Goal: Task Accomplishment & Management: Use online tool/utility

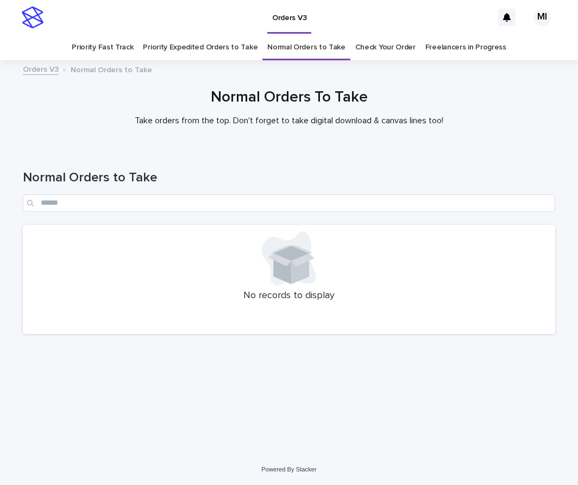
drag, startPoint x: 0, startPoint y: 0, endPoint x: 7, endPoint y: 102, distance: 102.4
click at [7, 102] on div "Normal Orders To Take Take orders from the top. Don't forget to take digital do…" at bounding box center [289, 112] width 578 height 46
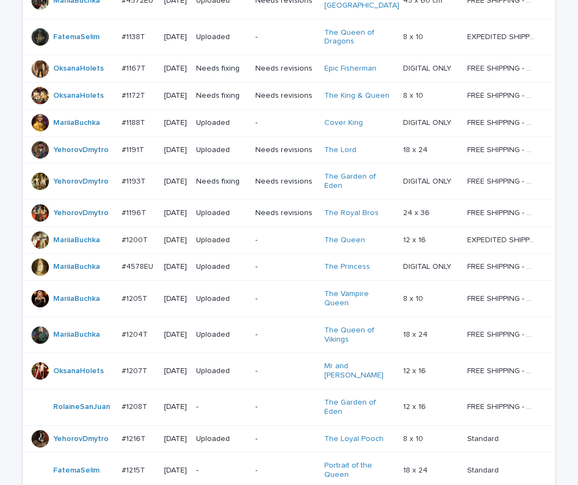
scroll to position [730, 0]
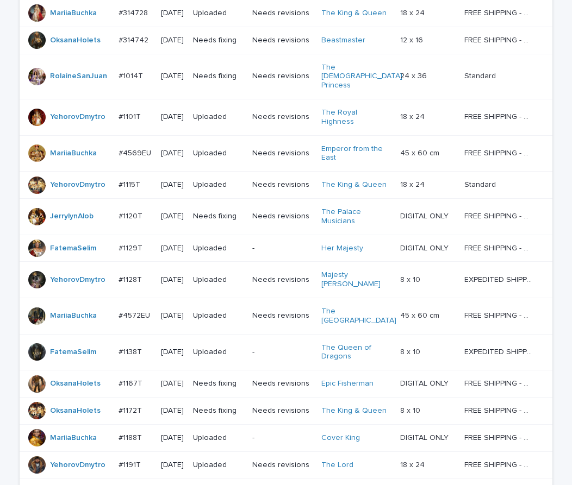
scroll to position [709, 0]
